Goal: Task Accomplishment & Management: Complete application form

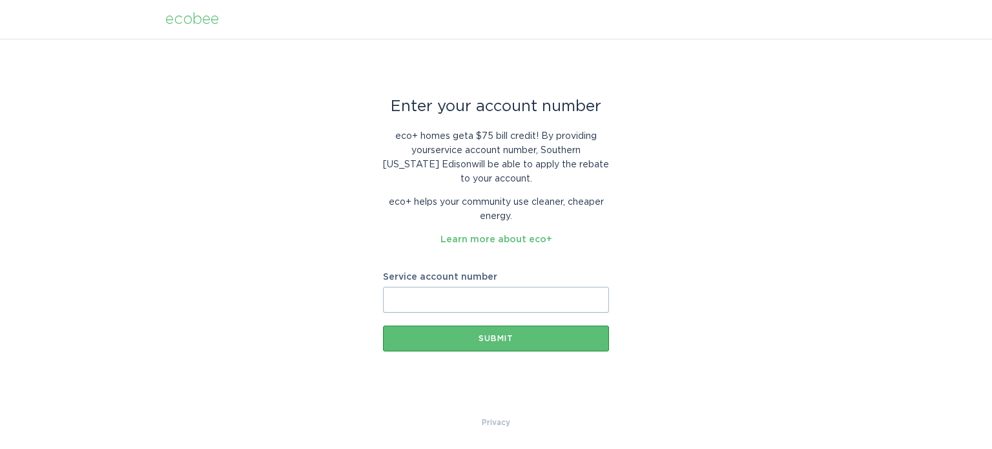
click at [472, 298] on input "Service account number" at bounding box center [496, 300] width 226 height 26
paste input "14833365050"
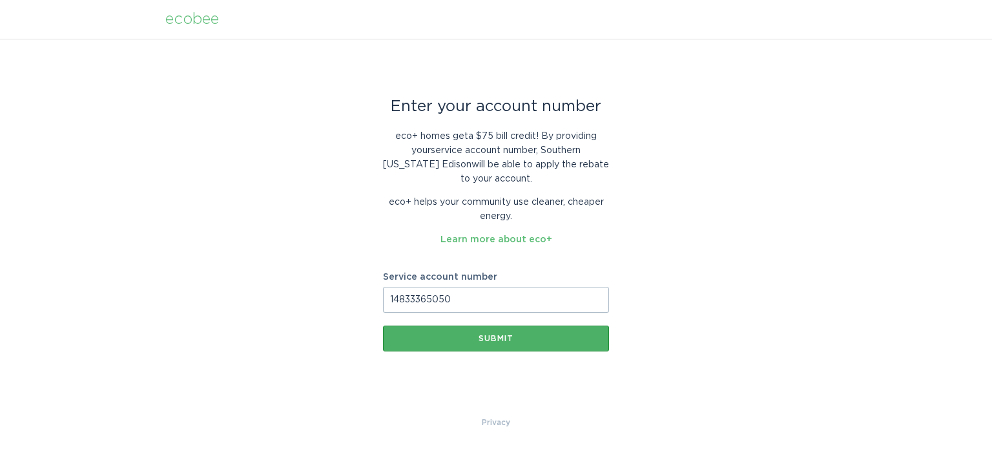
type input "14833365050"
click at [477, 338] on div "Submit" at bounding box center [496, 339] width 213 height 8
